Goal: Information Seeking & Learning: Learn about a topic

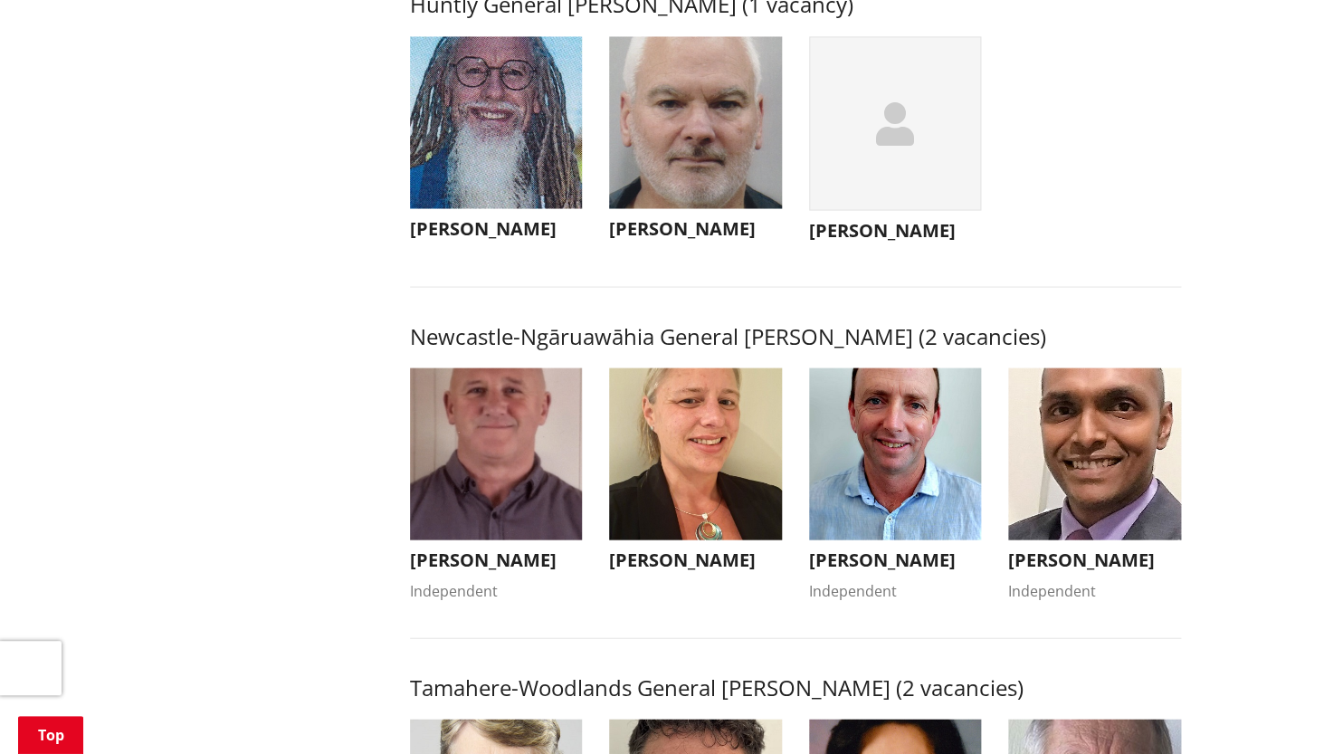
scroll to position [1227, 0]
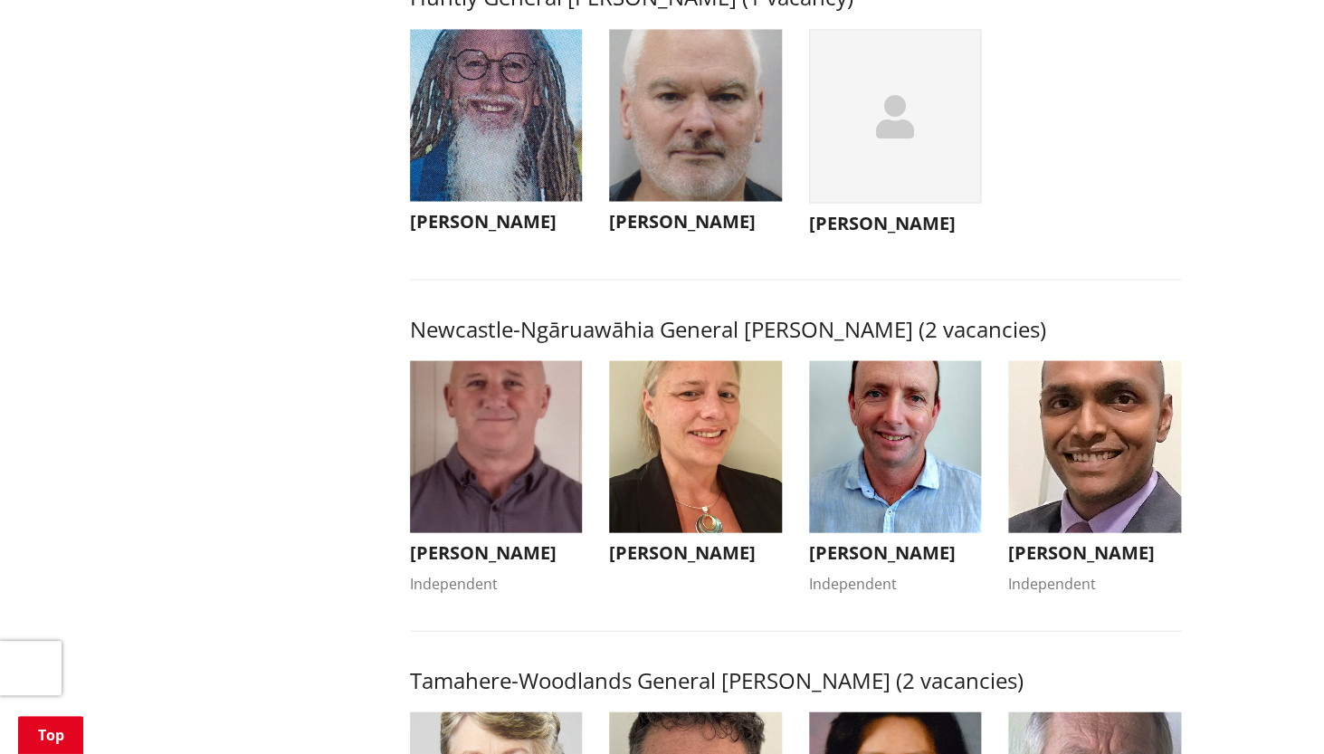
click at [1112, 563] on h3 "[PERSON_NAME]" at bounding box center [1094, 552] width 173 height 22
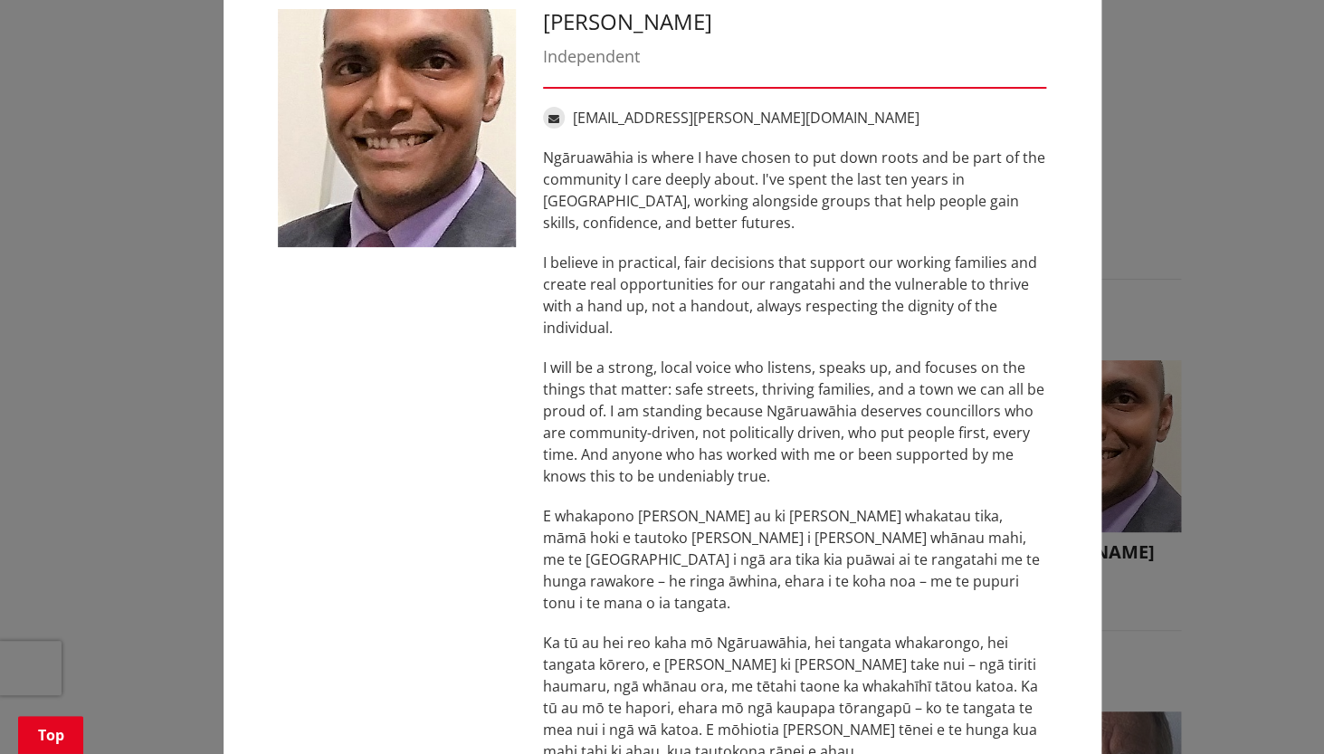
scroll to position [119, 0]
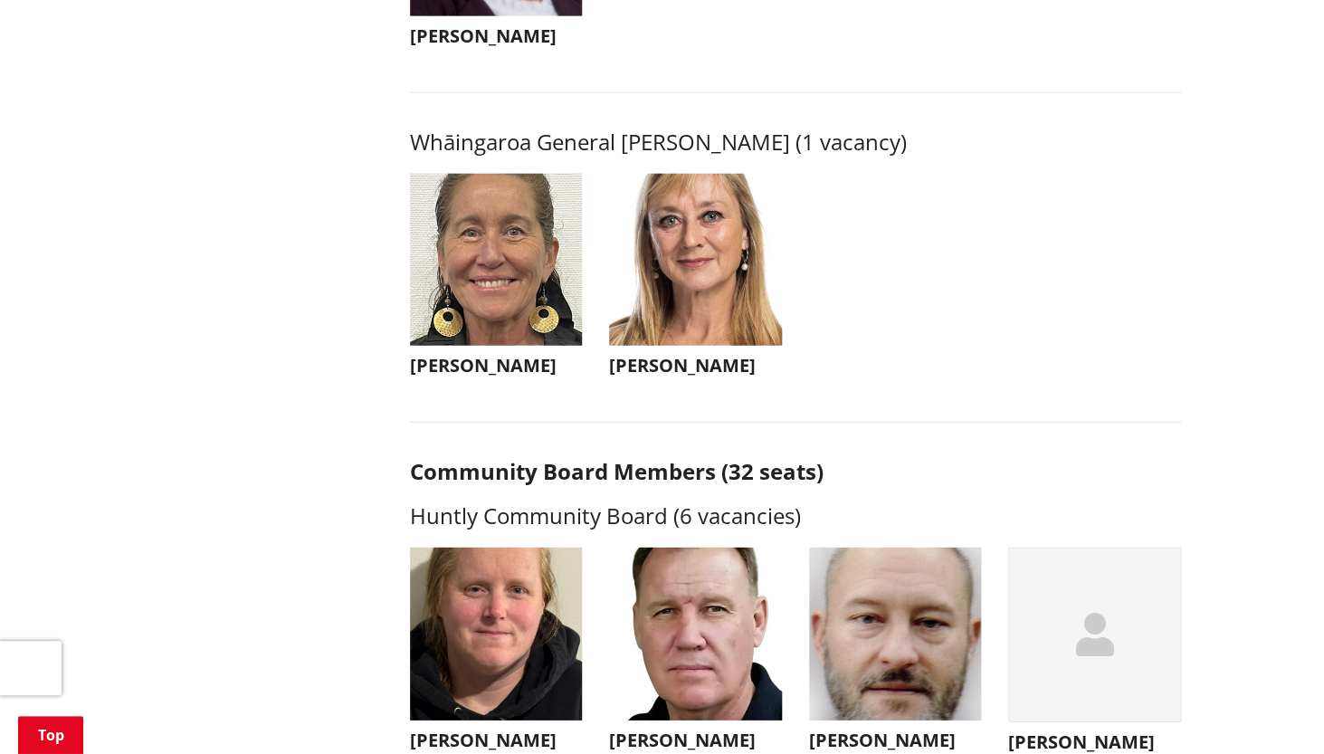
scroll to position [4285, 0]
click at [497, 328] on img "button" at bounding box center [496, 259] width 173 height 173
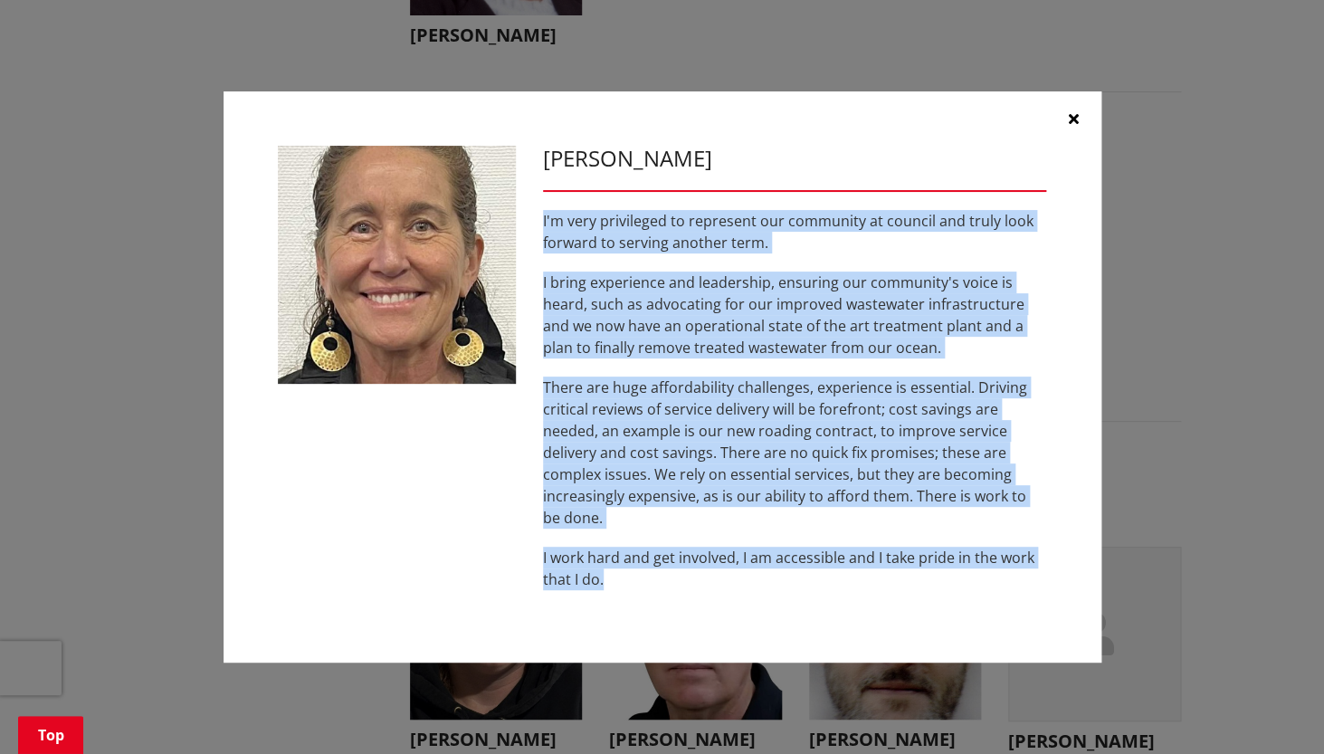
drag, startPoint x: 544, startPoint y: 219, endPoint x: 677, endPoint y: 578, distance: 382.4
click at [677, 578] on div "I'm very privileged to represent our community at council and truly look forwar…" at bounding box center [795, 400] width 504 height 380
copy div "I'm very privileged to represent our community at council and truly look forwar…"
click at [1075, 115] on icon "button" at bounding box center [1074, 118] width 10 height 14
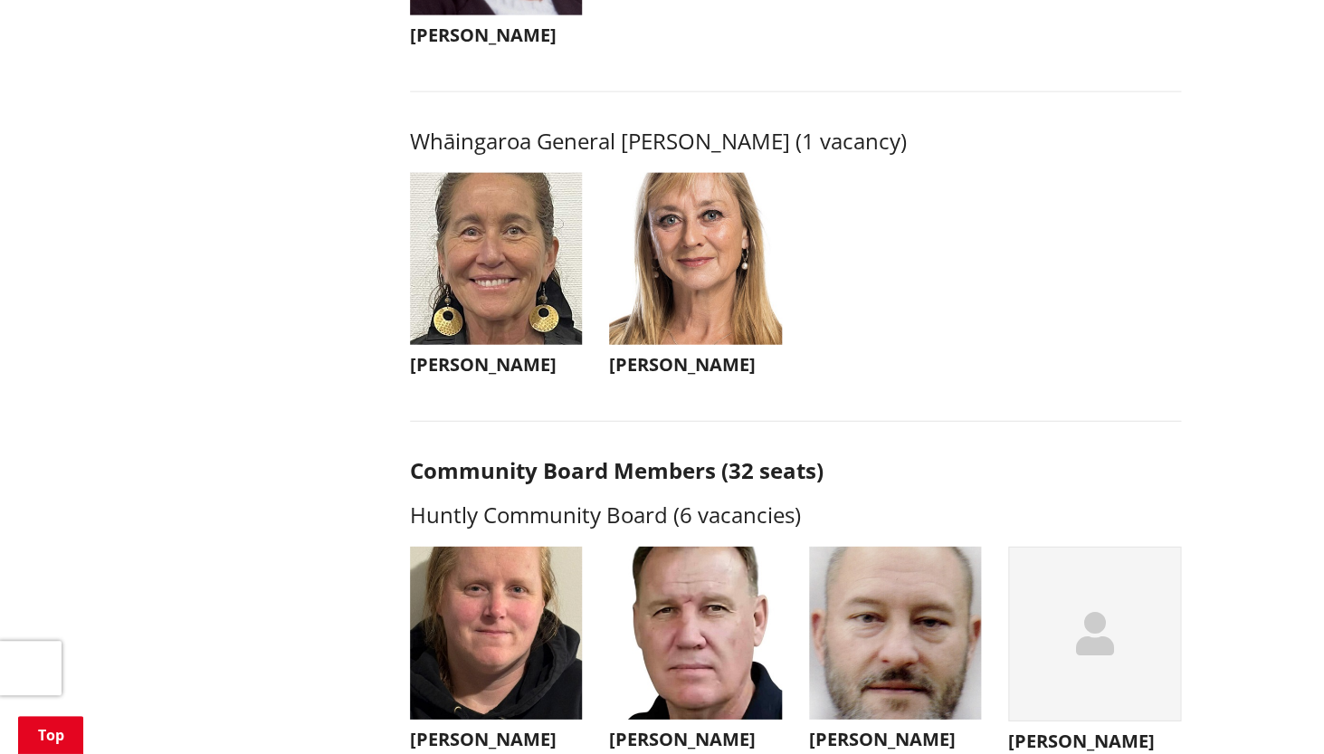
click at [702, 376] on h3 "[PERSON_NAME]" at bounding box center [695, 365] width 173 height 22
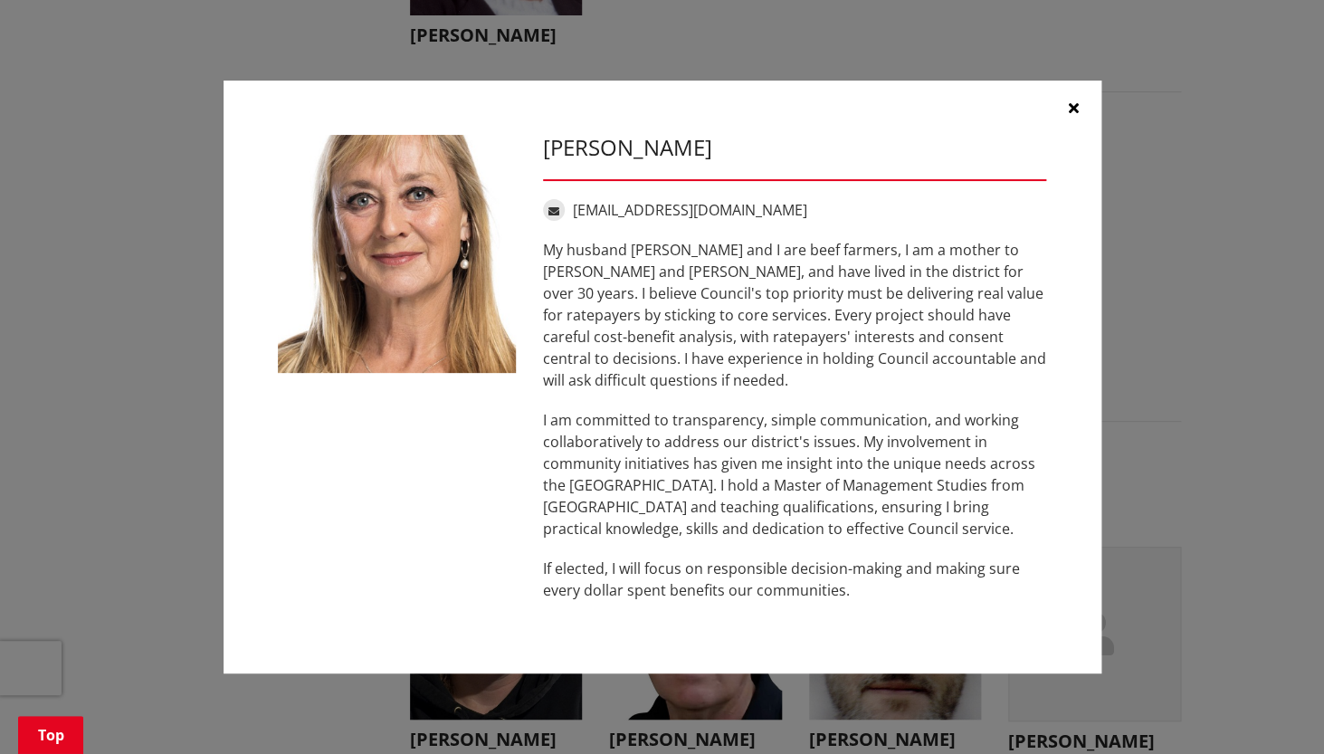
click at [1073, 115] on icon "button" at bounding box center [1074, 107] width 10 height 14
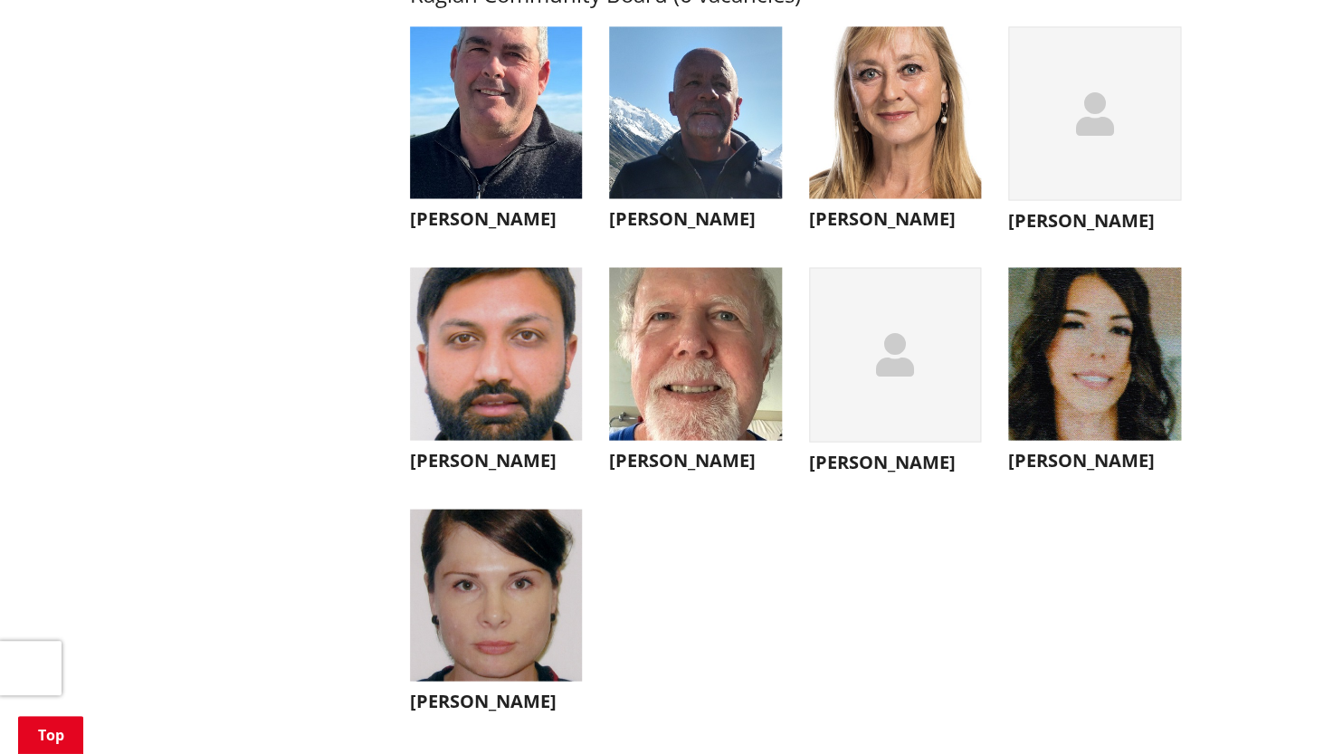
scroll to position [6479, 0]
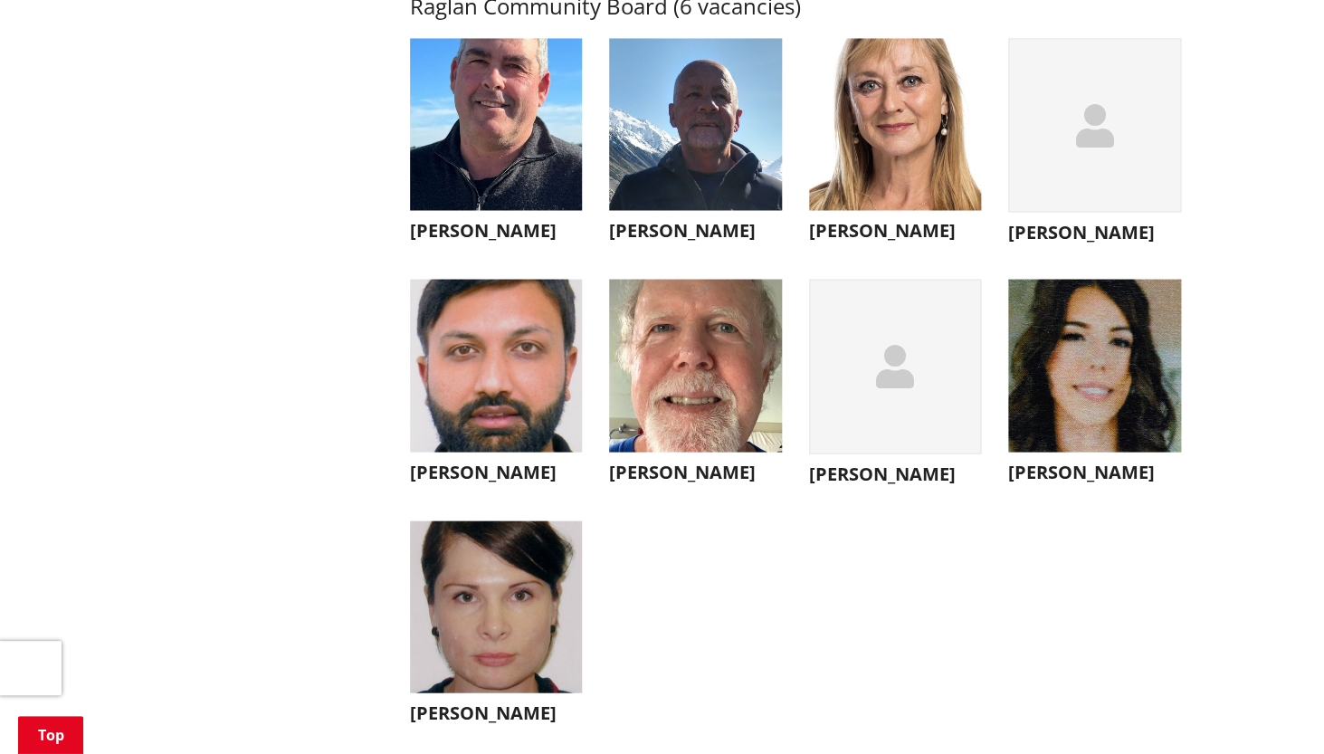
click at [709, 421] on img "button" at bounding box center [695, 365] width 173 height 173
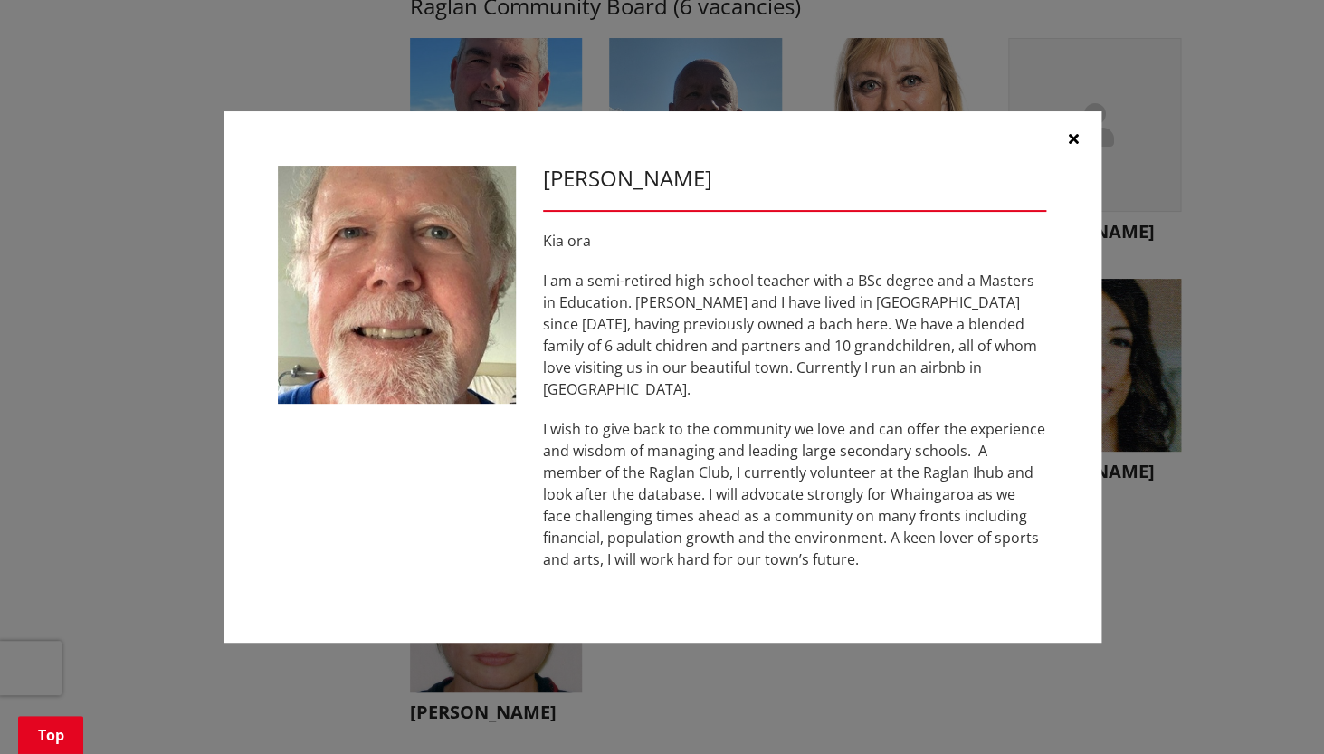
click at [1074, 145] on icon "button" at bounding box center [1074, 138] width 10 height 14
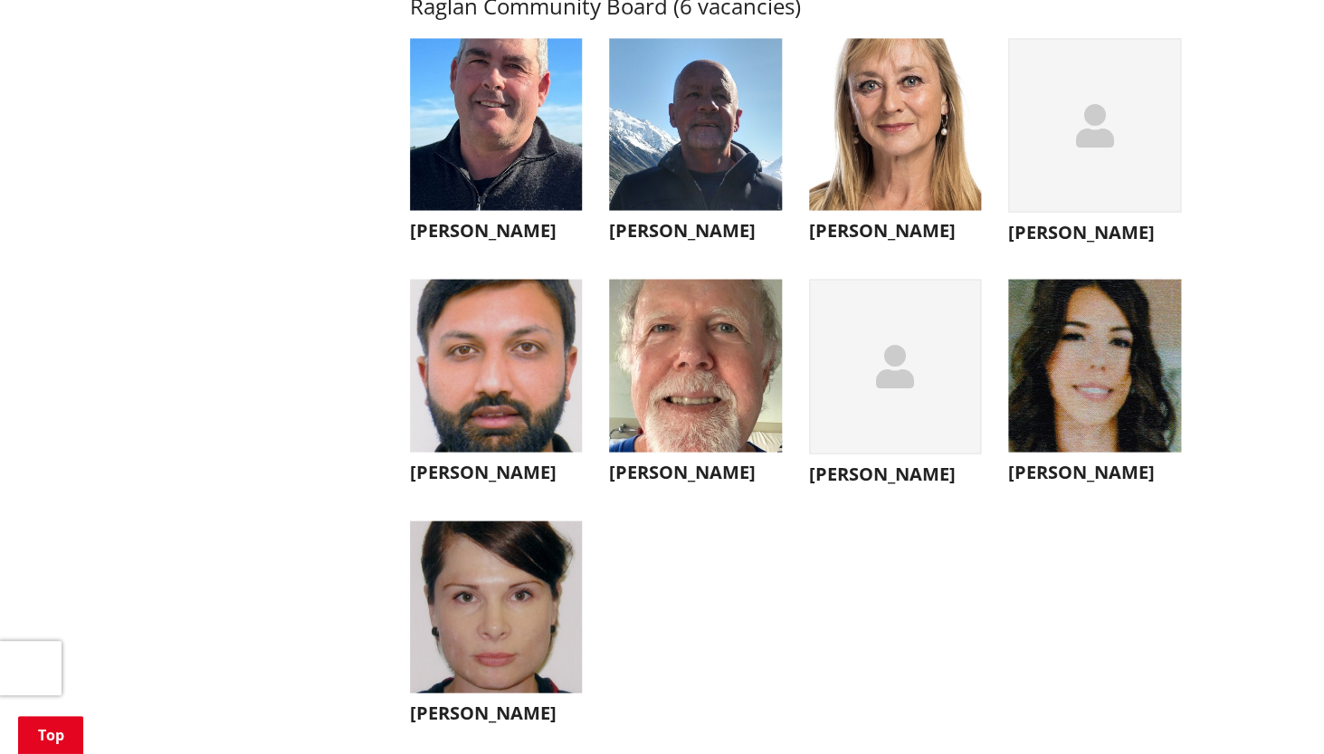
click at [1127, 452] on img "button" at bounding box center [1094, 365] width 173 height 173
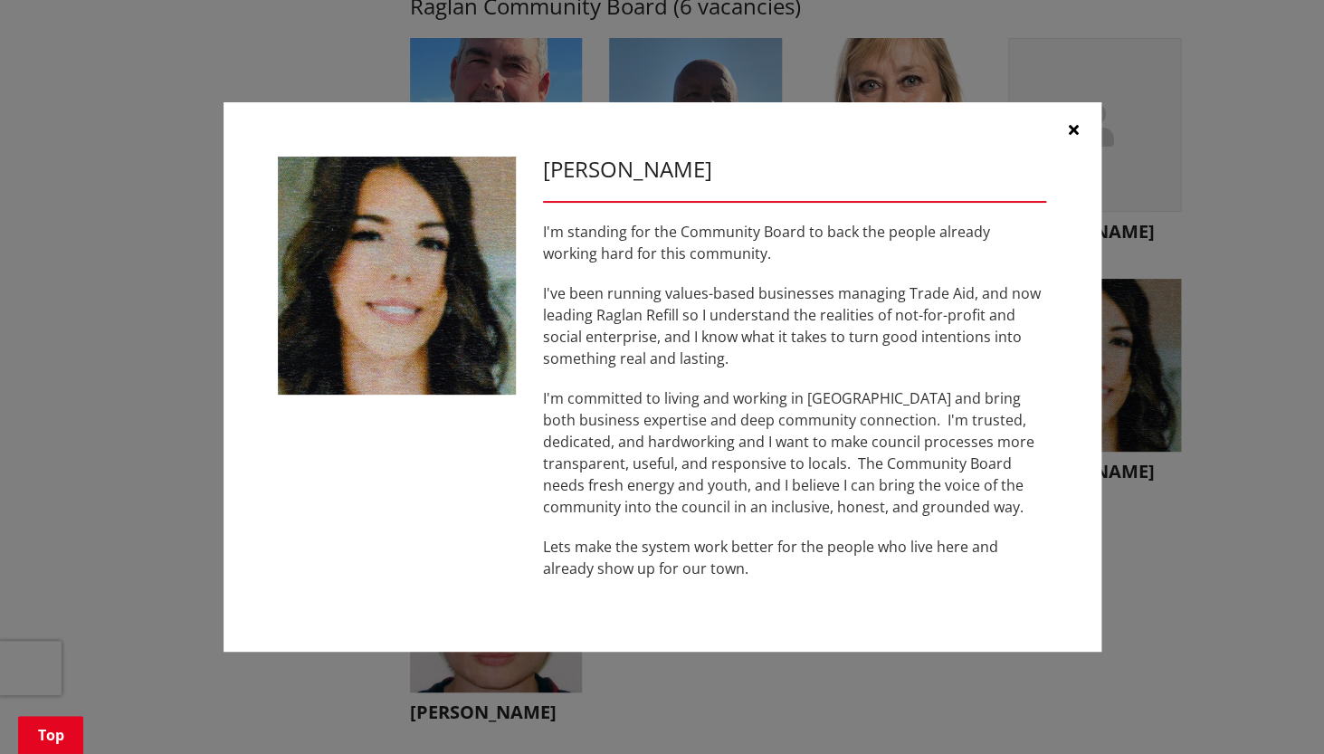
click at [1072, 131] on icon "button" at bounding box center [1074, 129] width 10 height 14
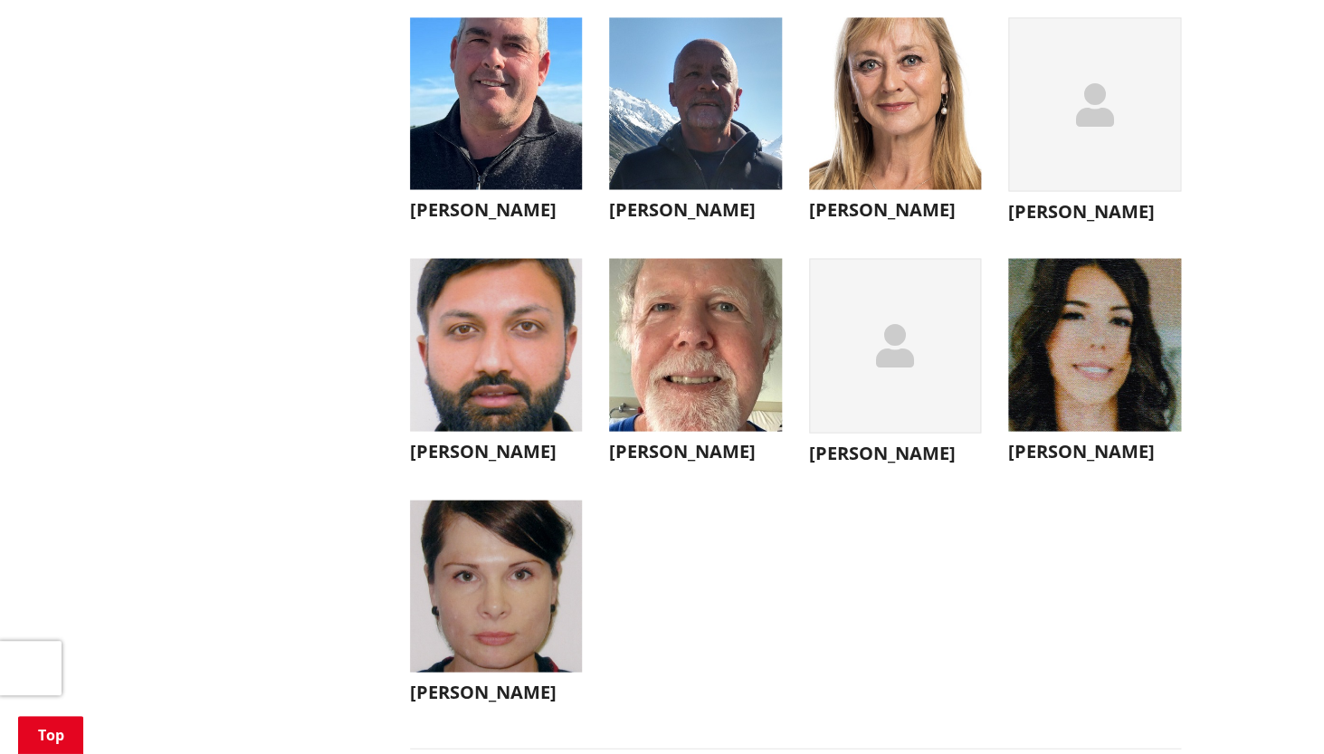
scroll to position [6501, 0]
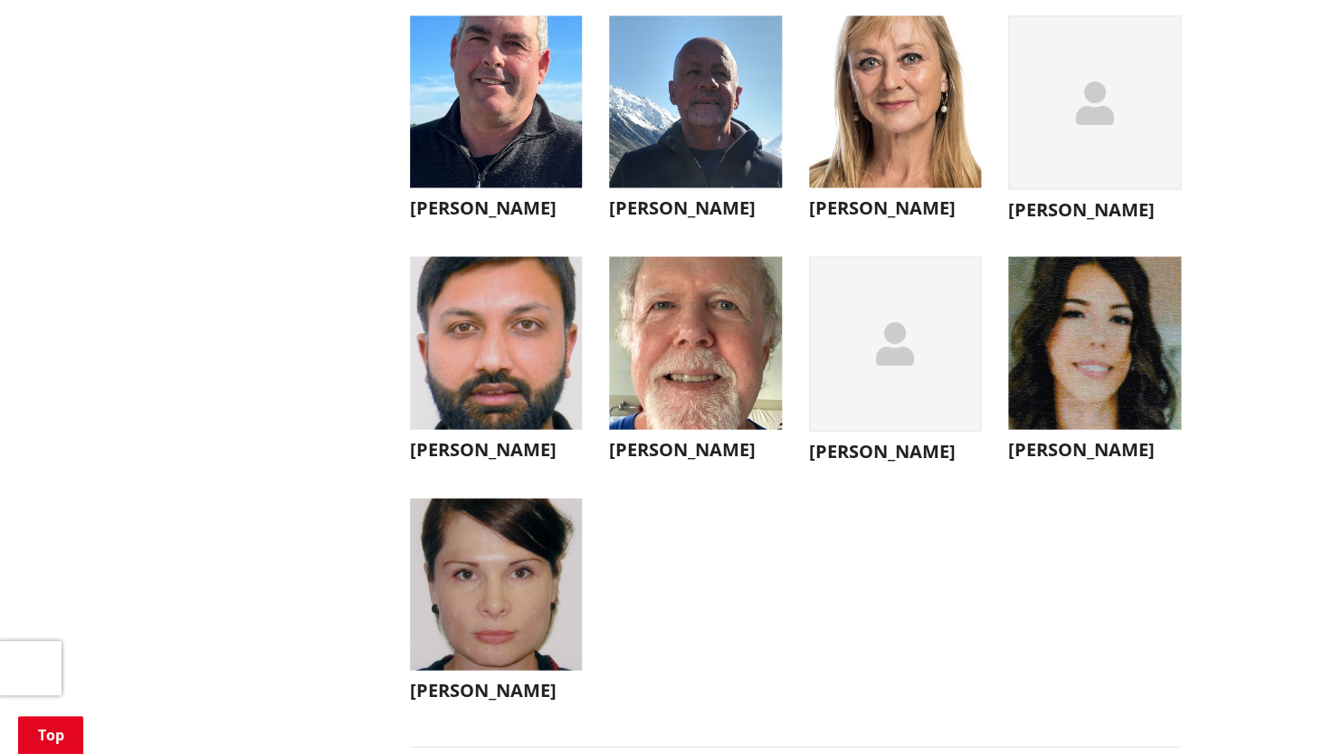
click at [470, 415] on img "button" at bounding box center [496, 342] width 173 height 173
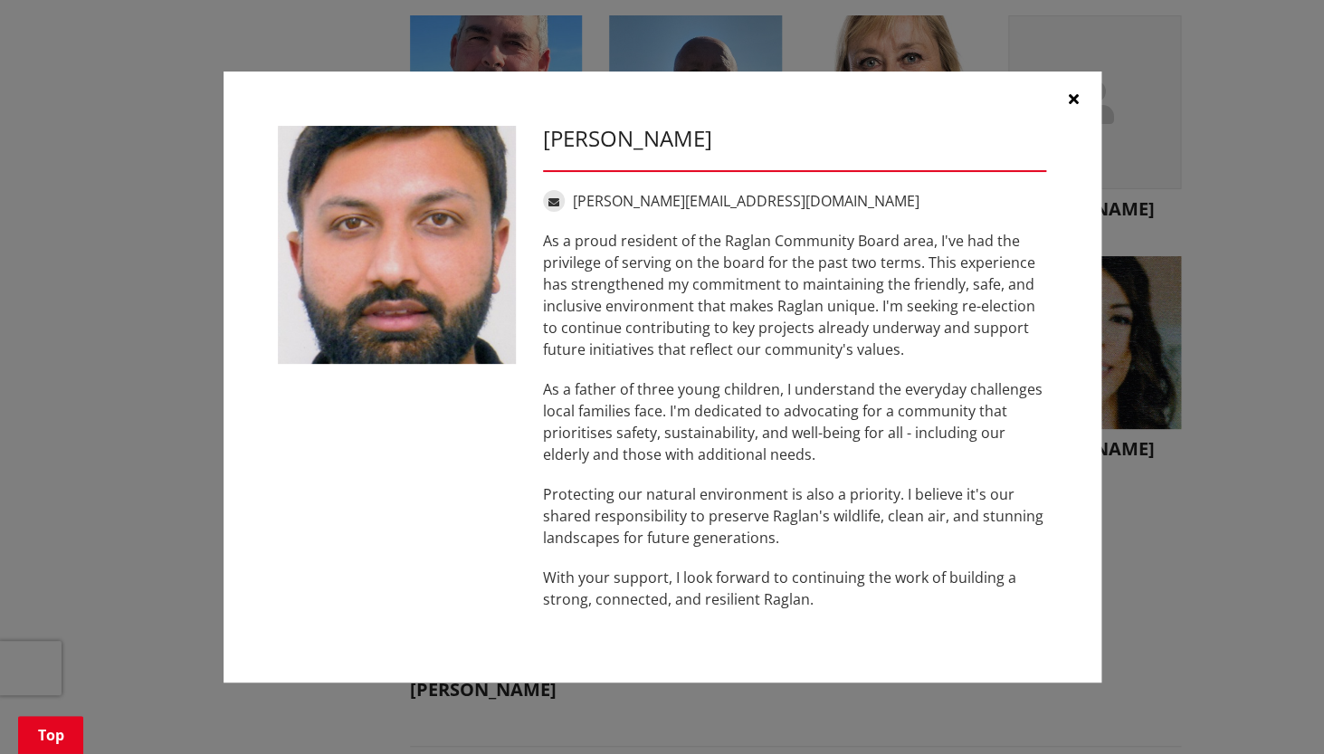
click at [1075, 98] on icon "button" at bounding box center [1074, 98] width 10 height 14
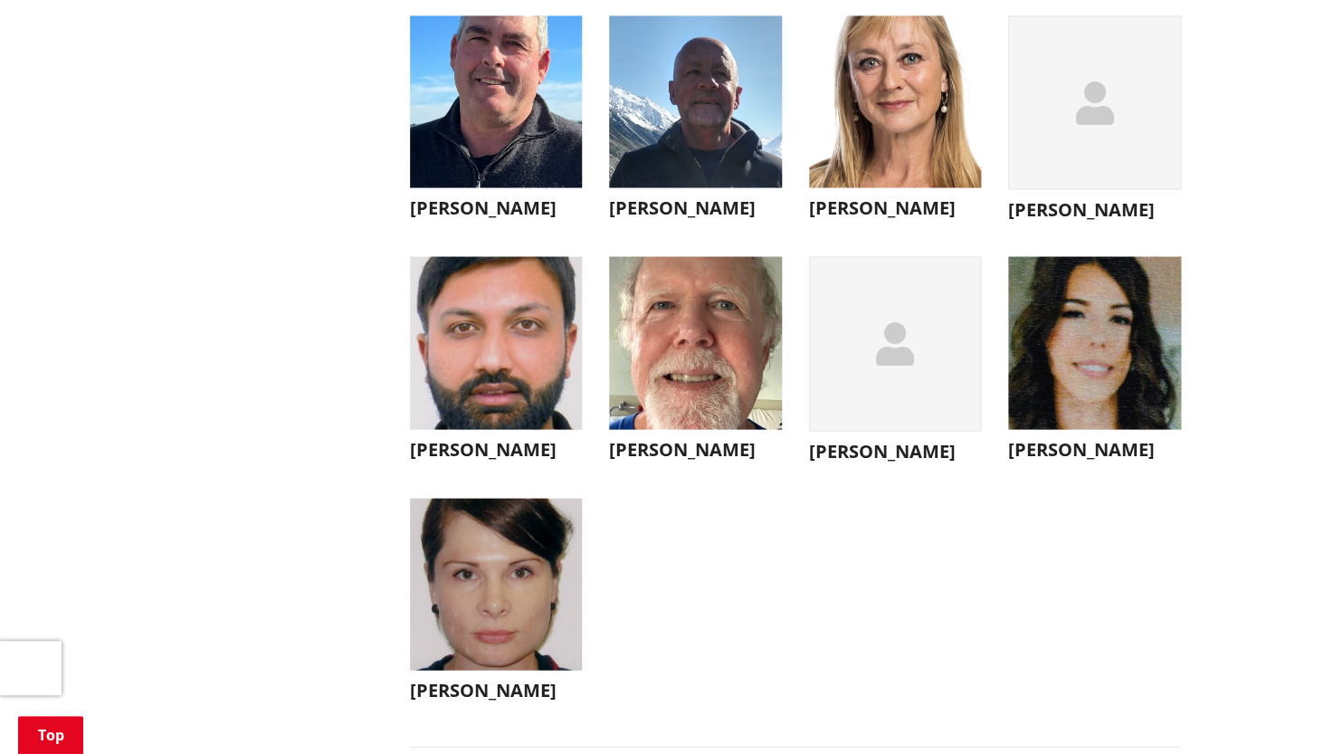
click at [691, 188] on img "button" at bounding box center [695, 101] width 173 height 173
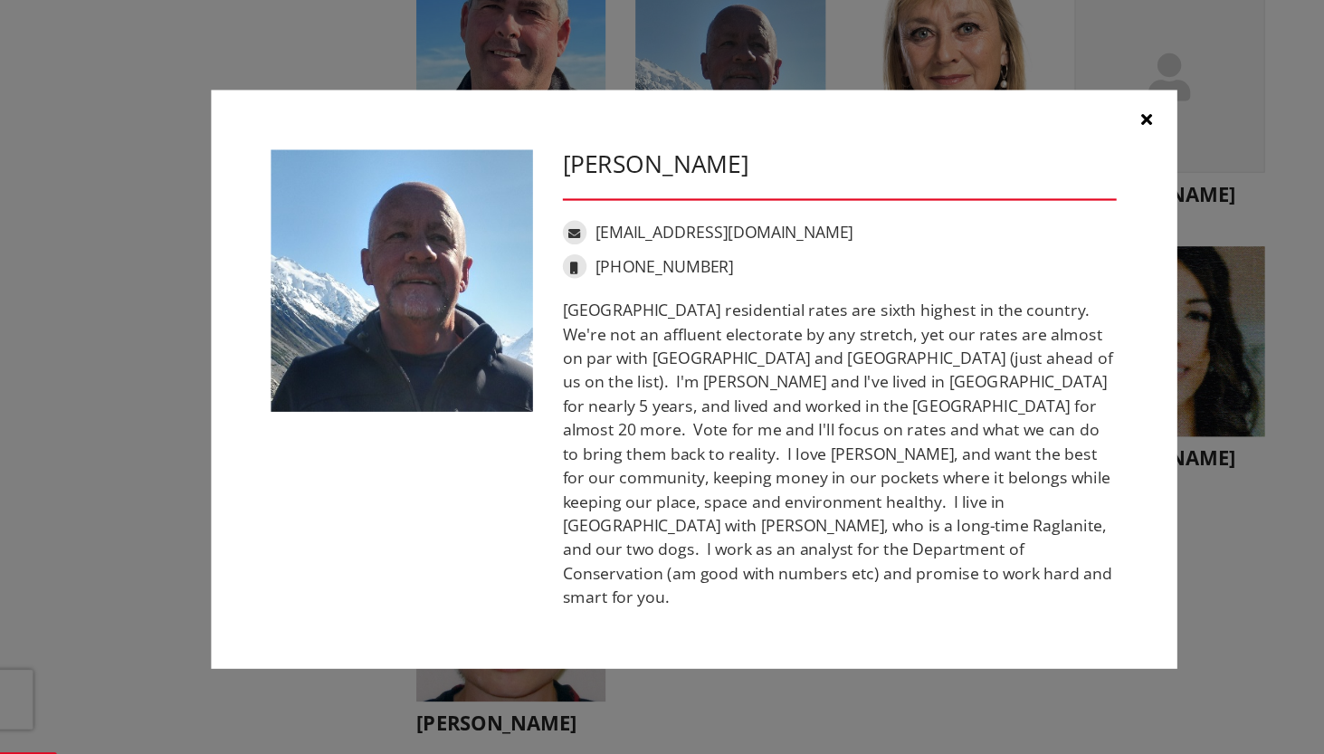
click at [1069, 148] on icon "button" at bounding box center [1074, 141] width 10 height 14
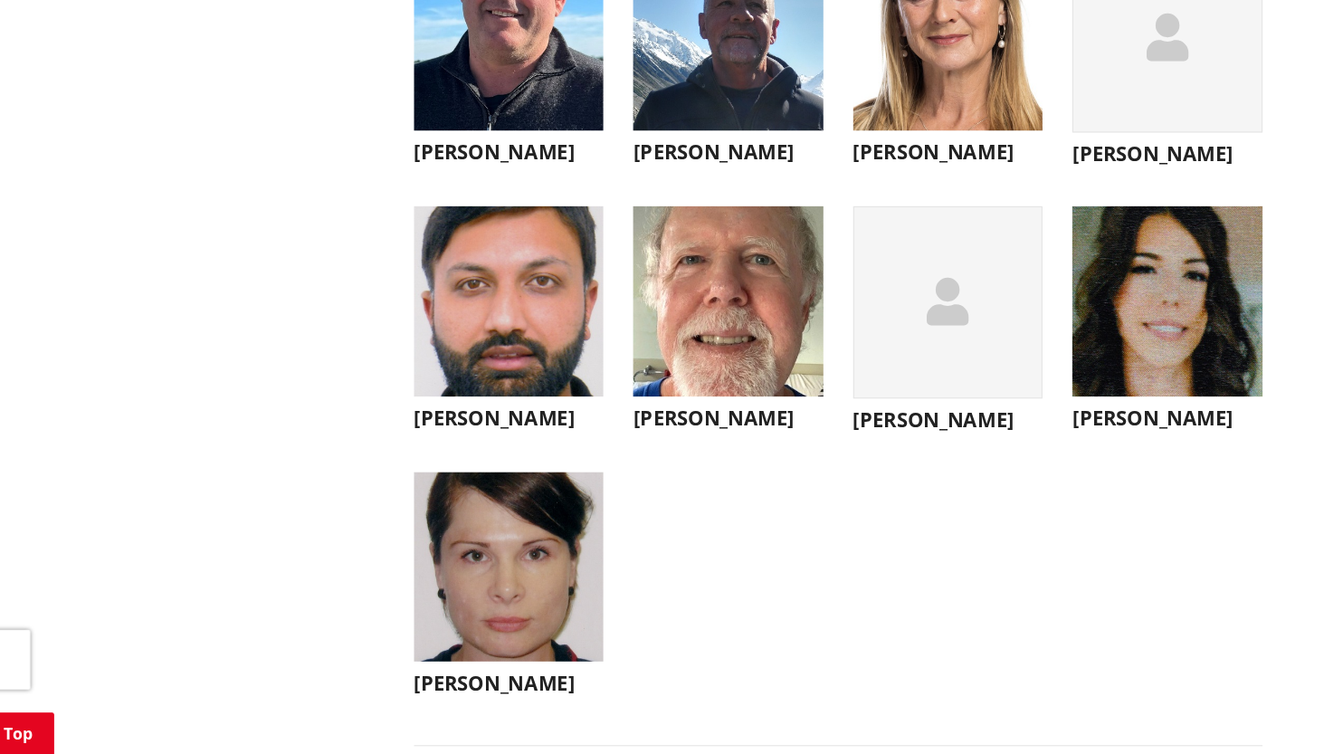
scroll to position [6590, 0]
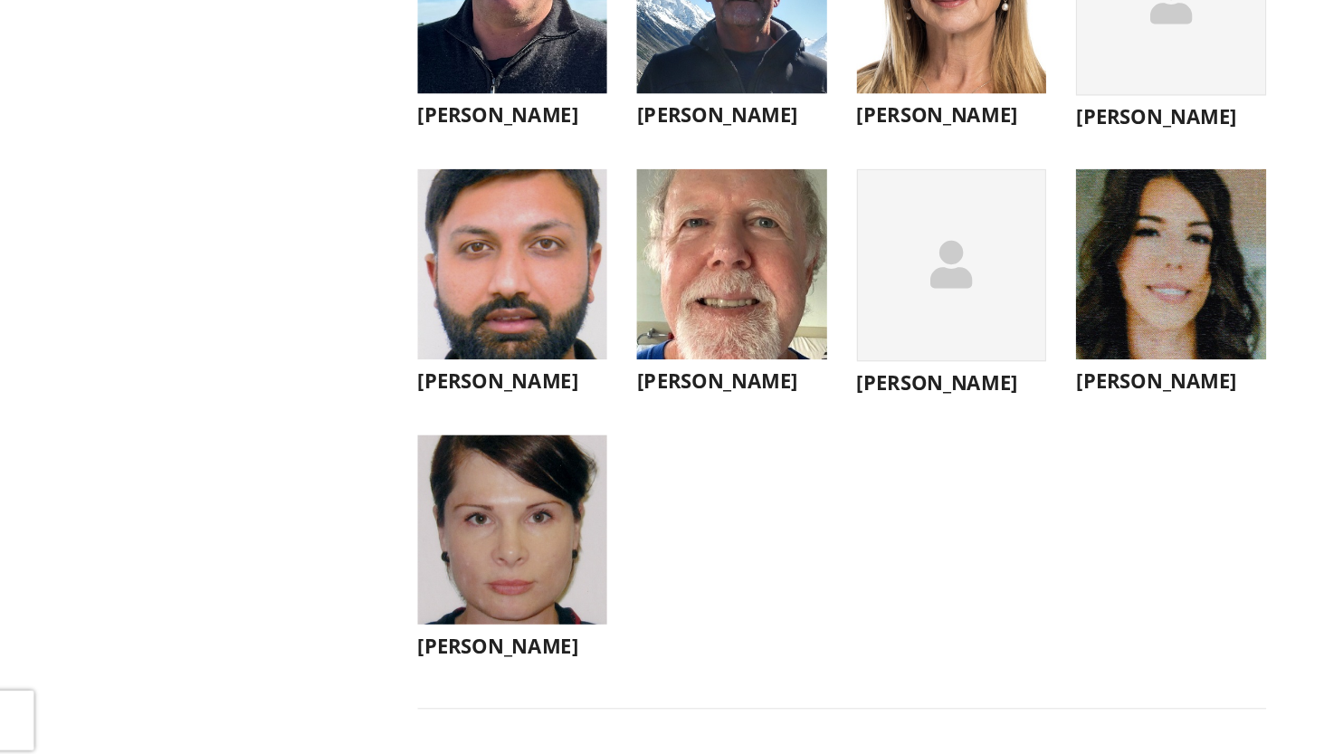
click at [870, 282] on div "button" at bounding box center [895, 254] width 173 height 175
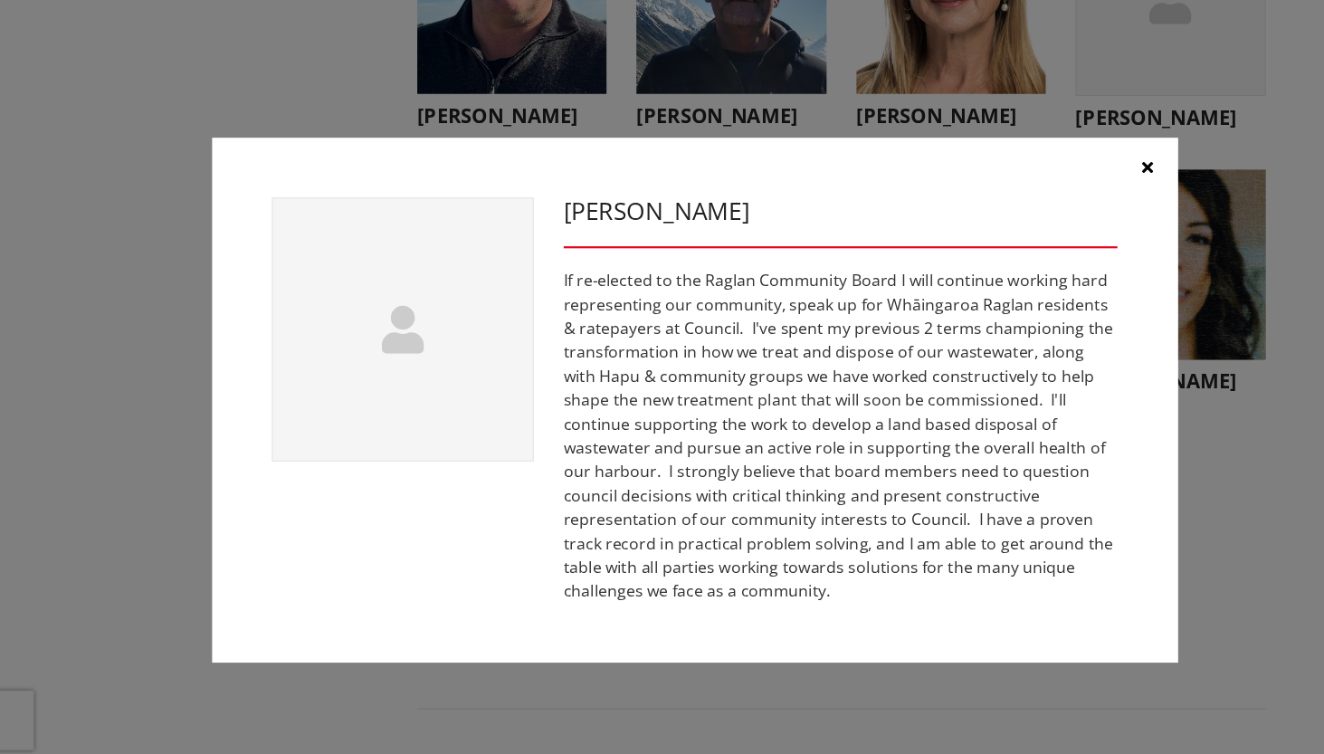
click at [1071, 167] on icon "button" at bounding box center [1074, 165] width 10 height 14
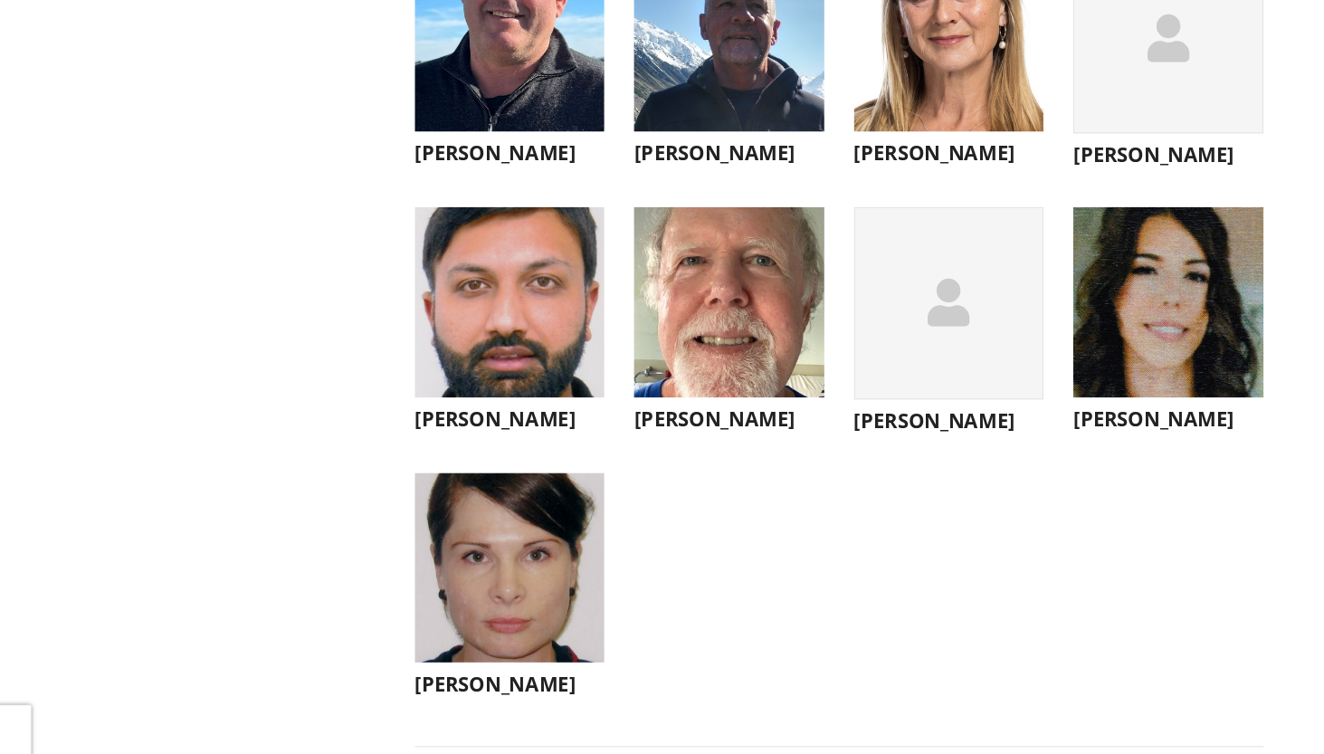
scroll to position [6535, 0]
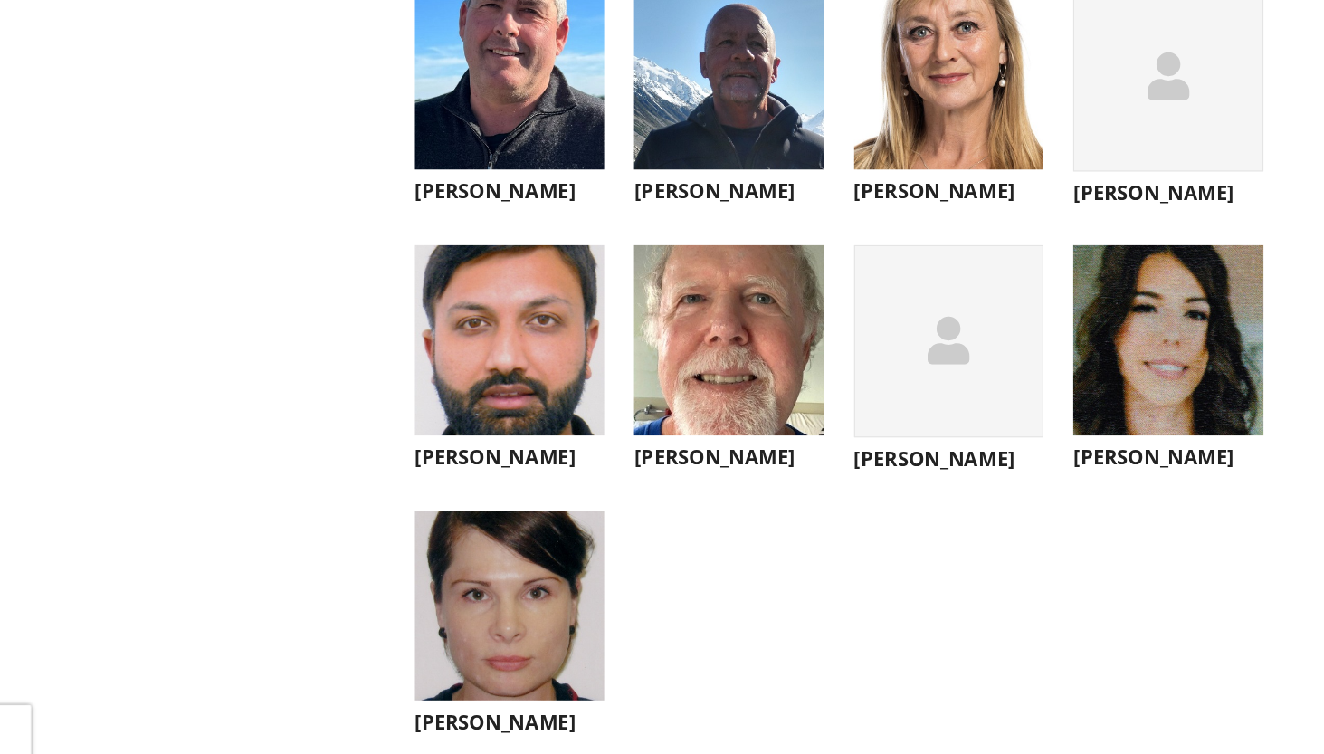
click at [492, 155] on img "button" at bounding box center [496, 68] width 173 height 173
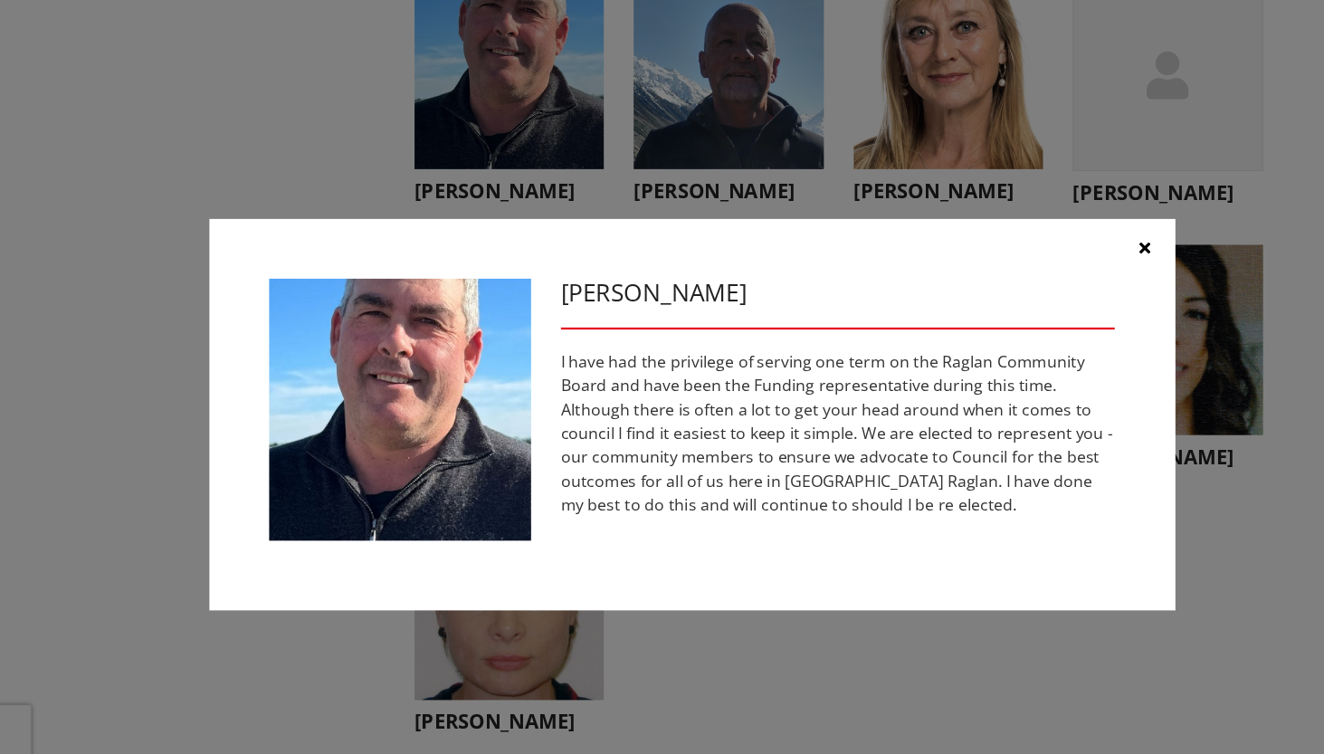
click at [1074, 225] on icon "button" at bounding box center [1074, 226] width 10 height 14
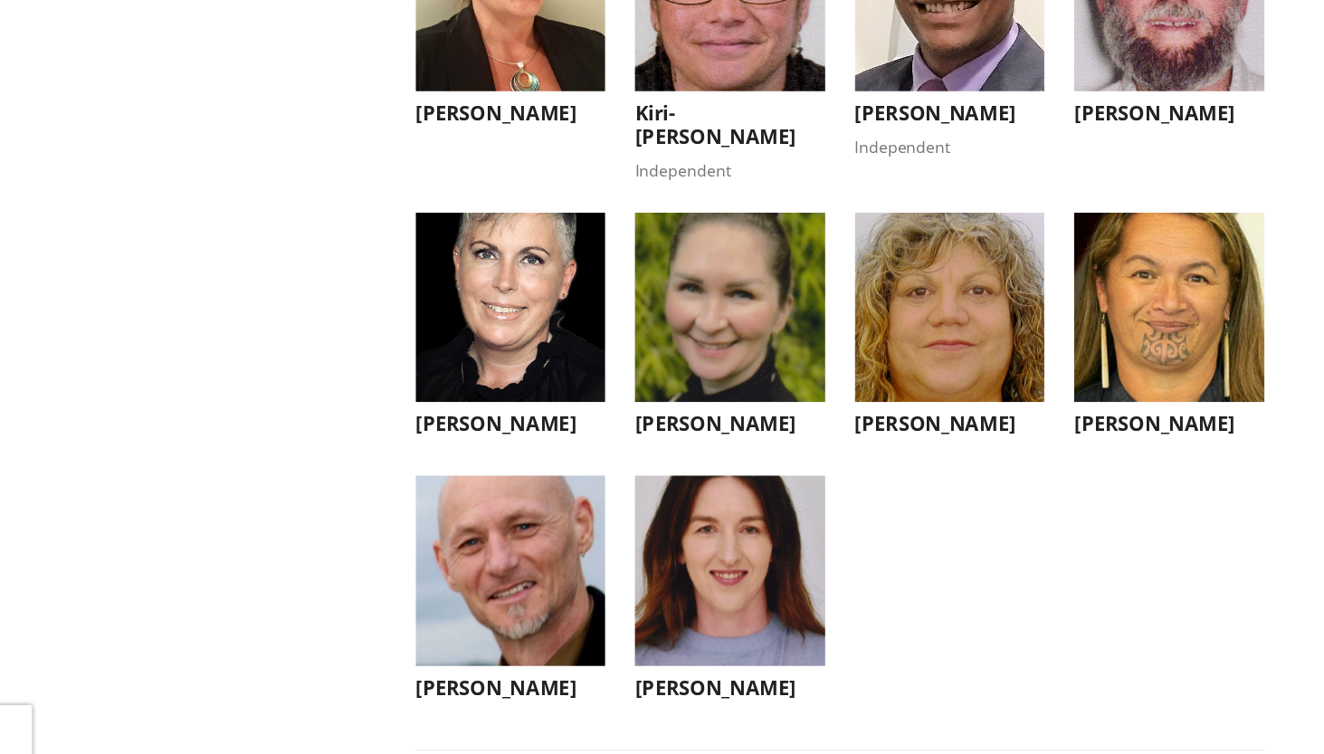
scroll to position [5753, 0]
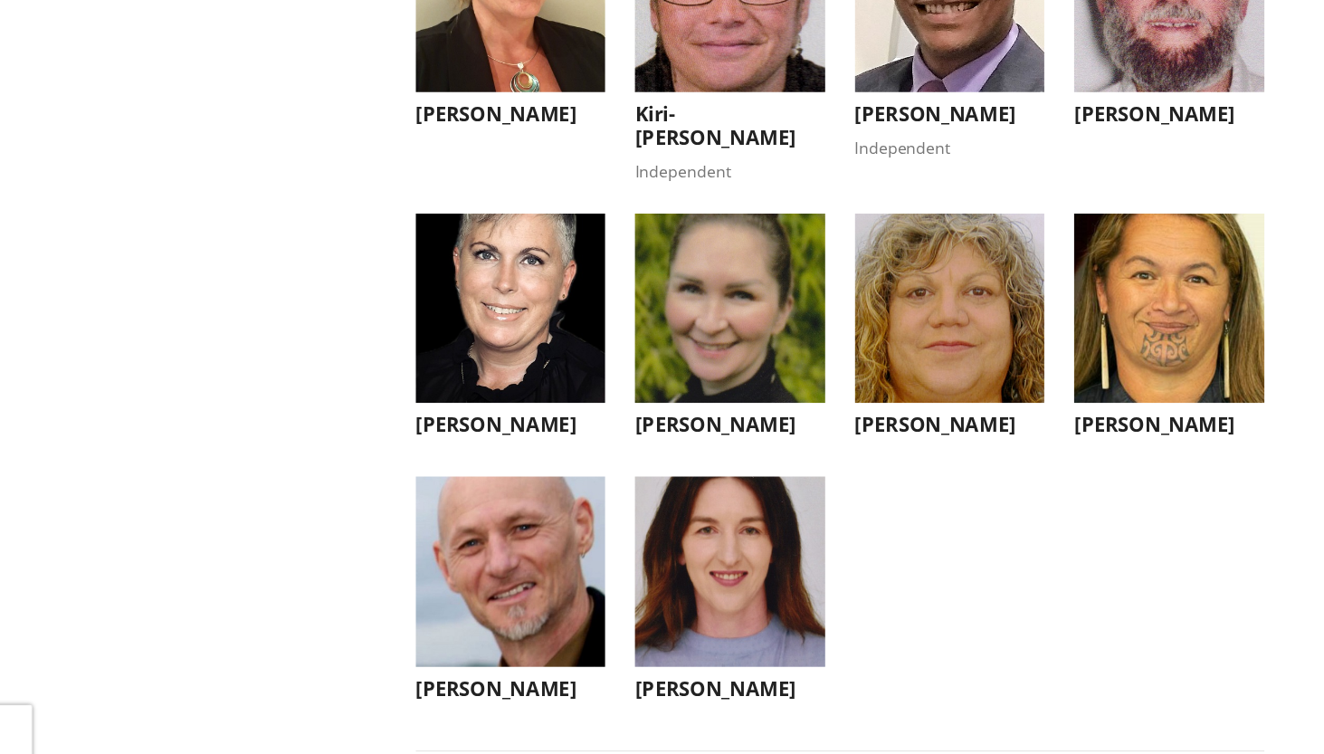
click at [1072, 368] on img "button" at bounding box center [1094, 281] width 173 height 173
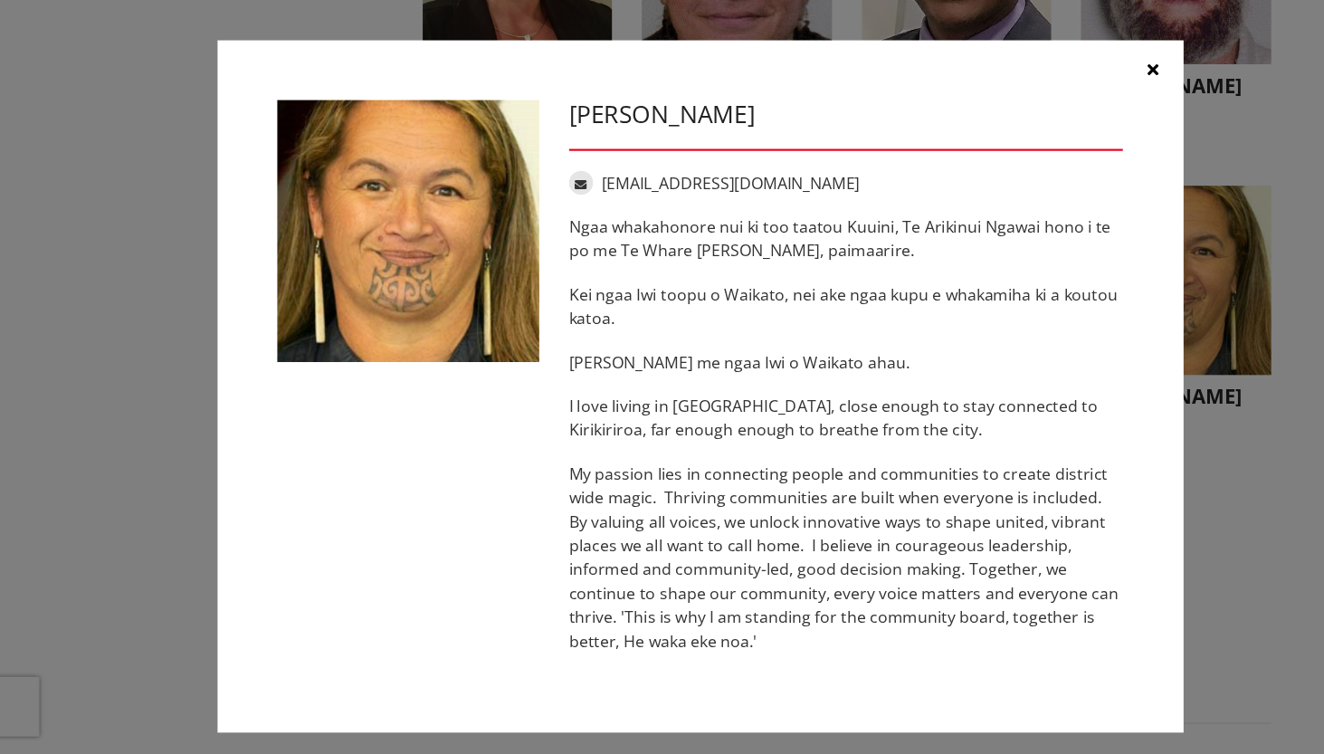
click at [1074, 87] on icon "button" at bounding box center [1074, 89] width 10 height 14
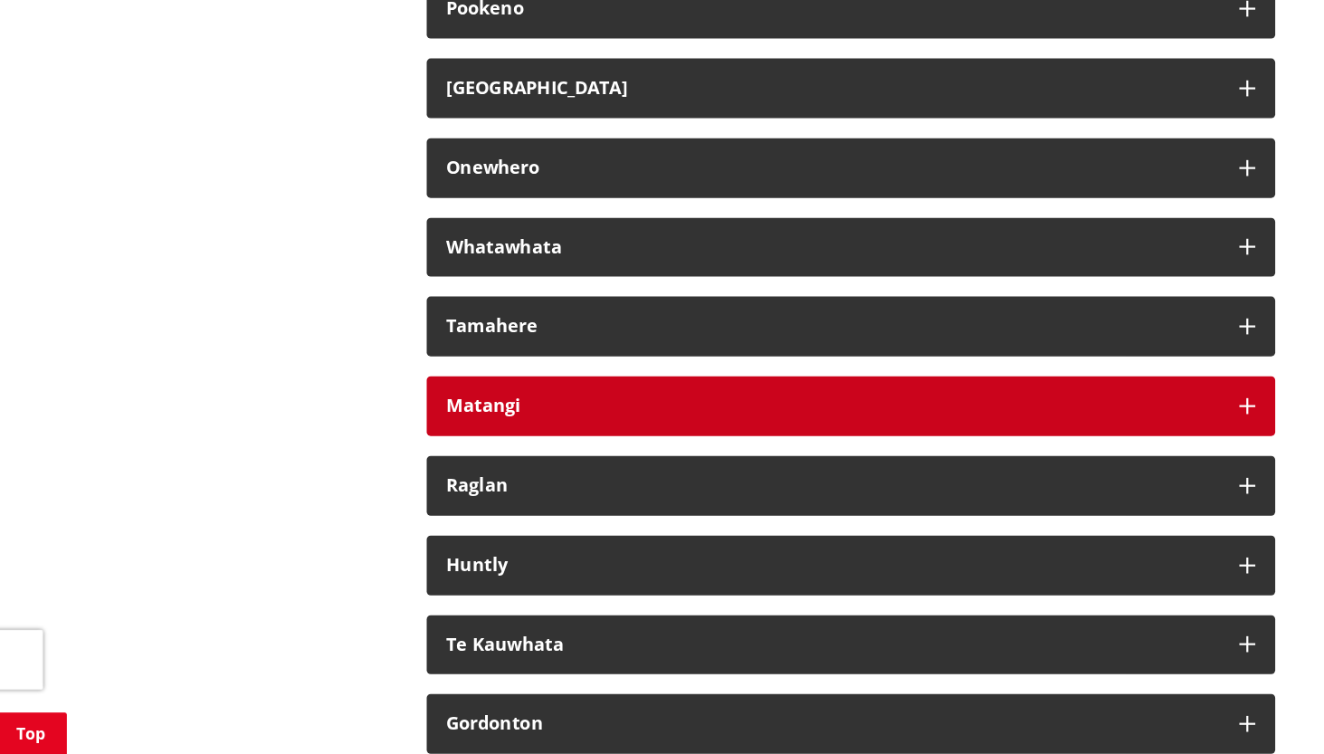
scroll to position [10403, 0]
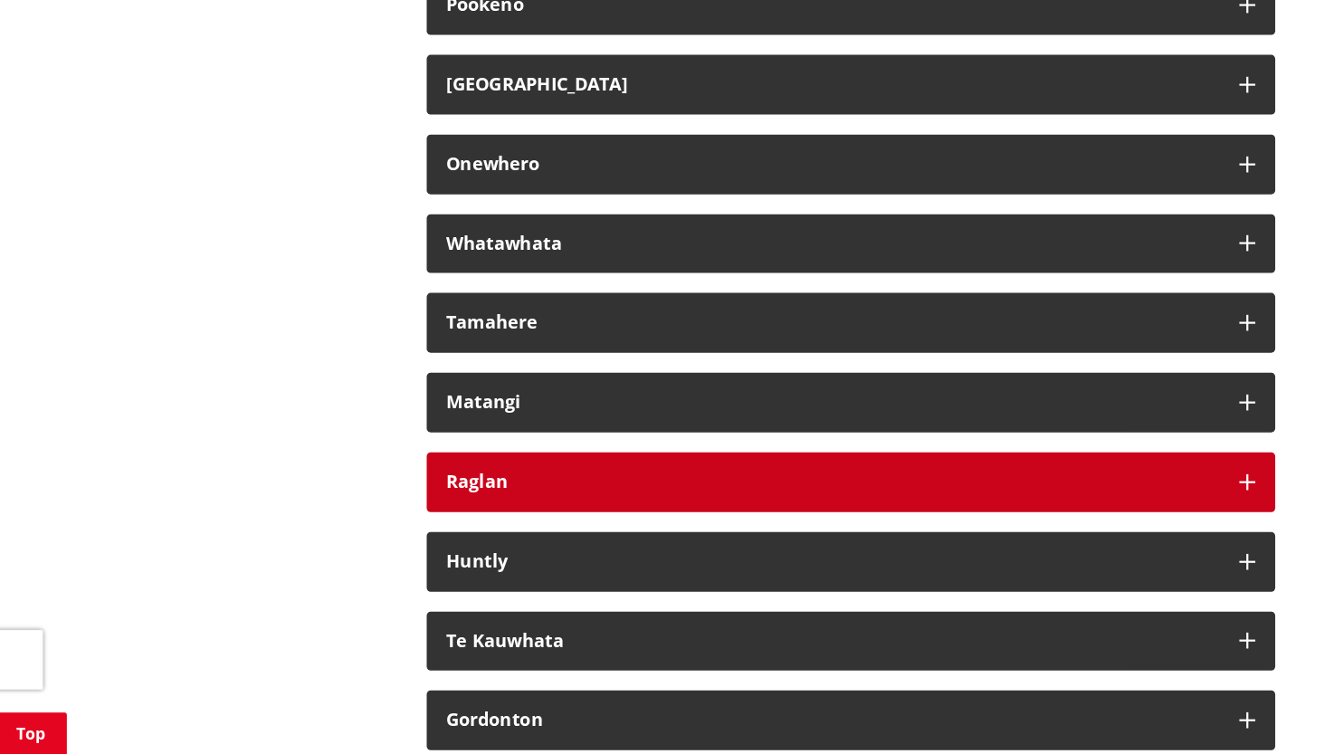
click at [1157, 514] on icon "button" at bounding box center [1156, 507] width 14 height 14
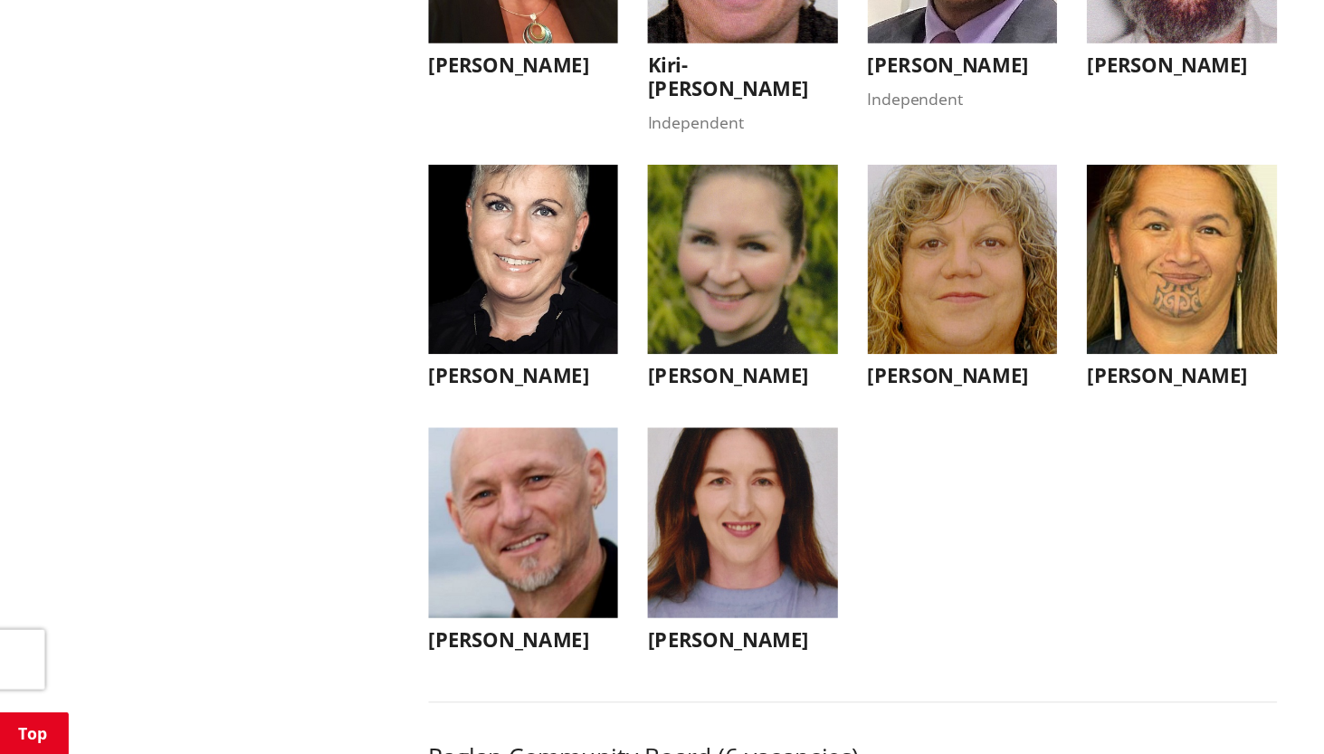
scroll to position [5731, 0]
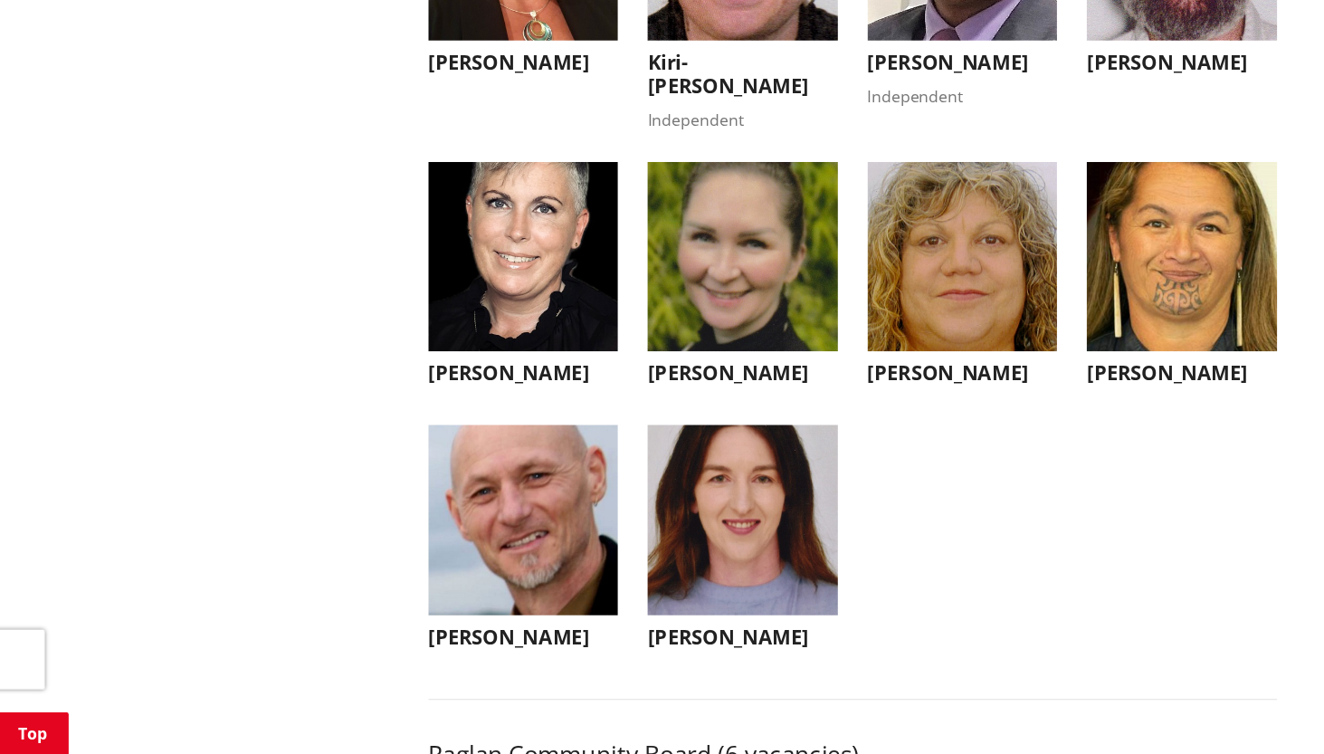
click at [682, 419] on h3 "[PERSON_NAME]" at bounding box center [695, 408] width 173 height 22
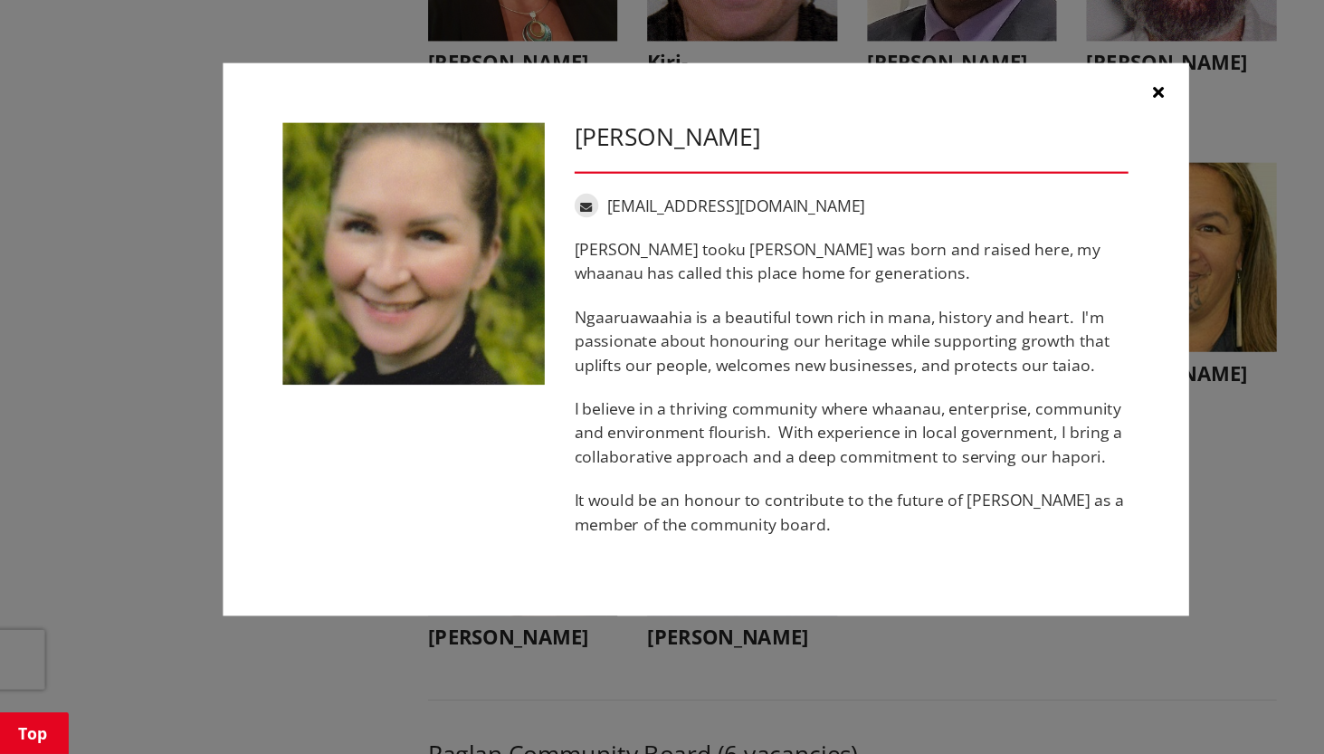
click at [1069, 155] on button "button" at bounding box center [1074, 153] width 54 height 54
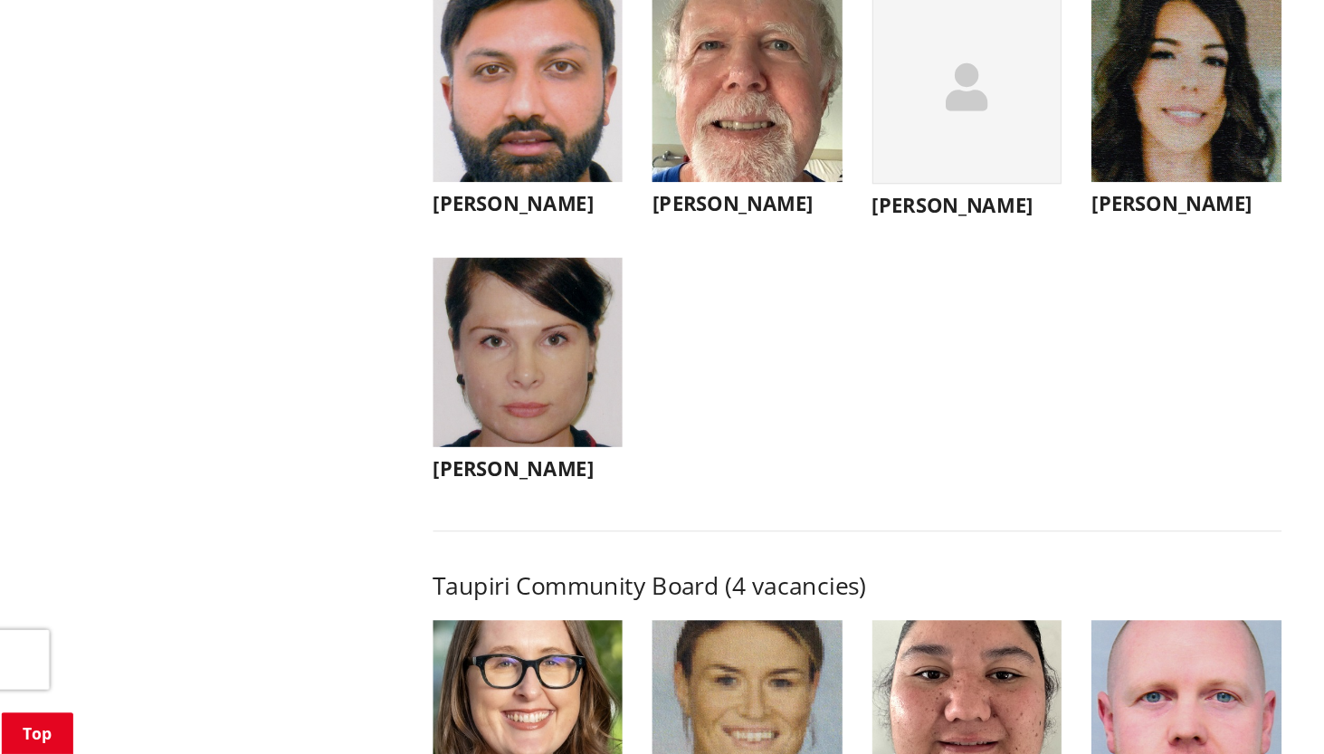
scroll to position [6713, 0]
